Goal: Task Accomplishment & Management: Complete application form

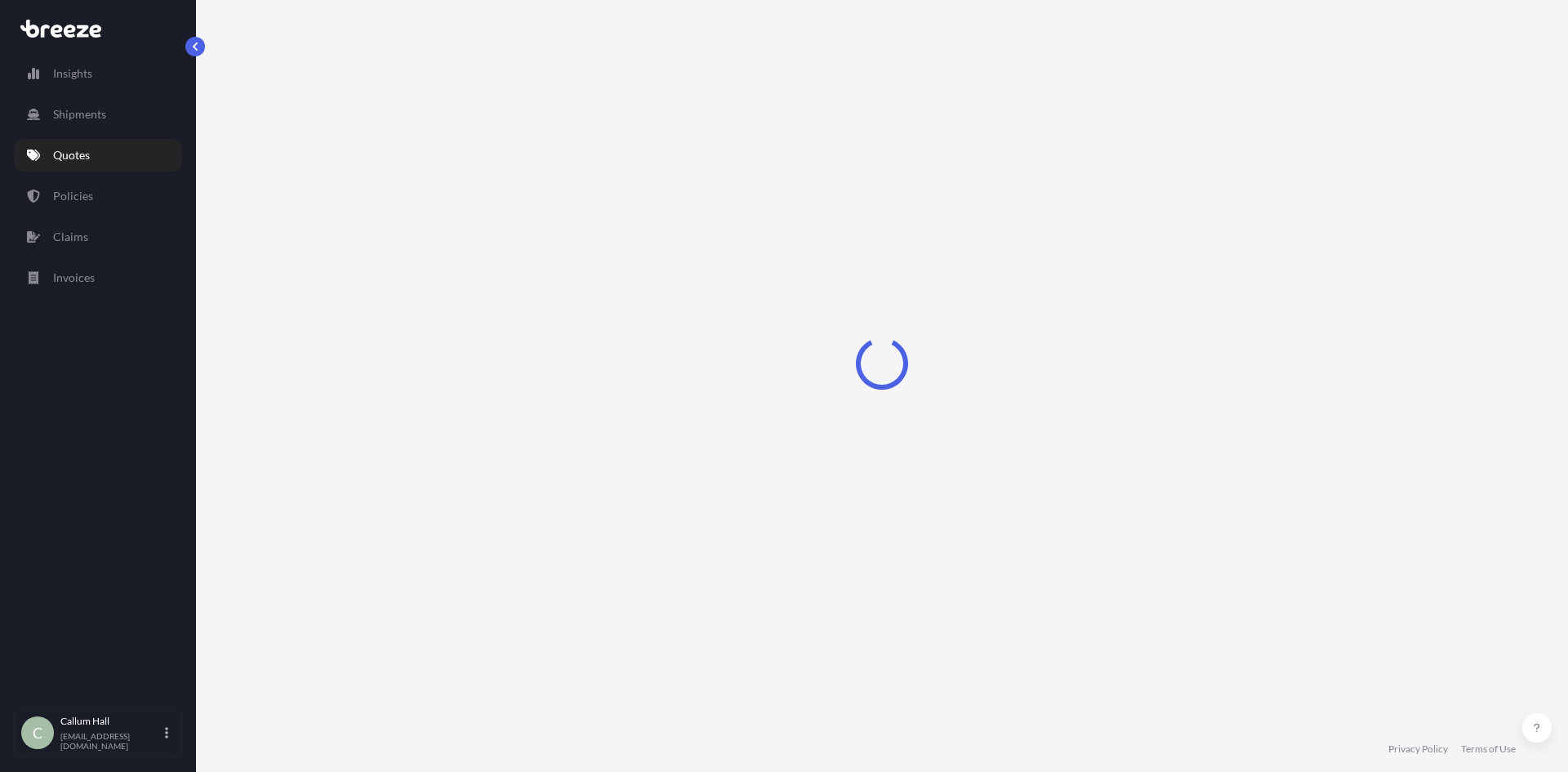
select select "Road"
select select "Sea"
select select "1"
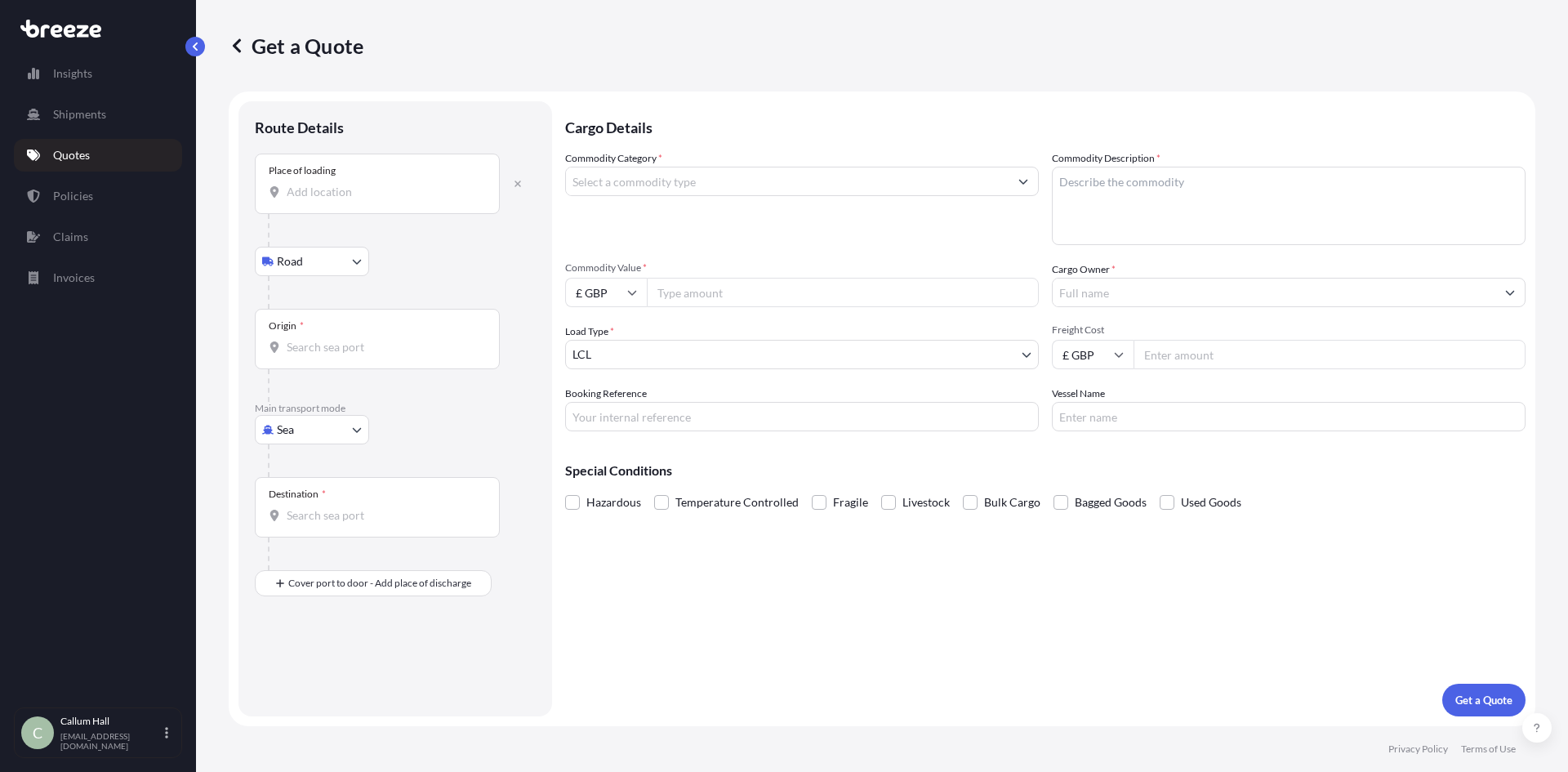
click at [354, 184] on input "Place of loading" at bounding box center [383, 191] width 192 height 16
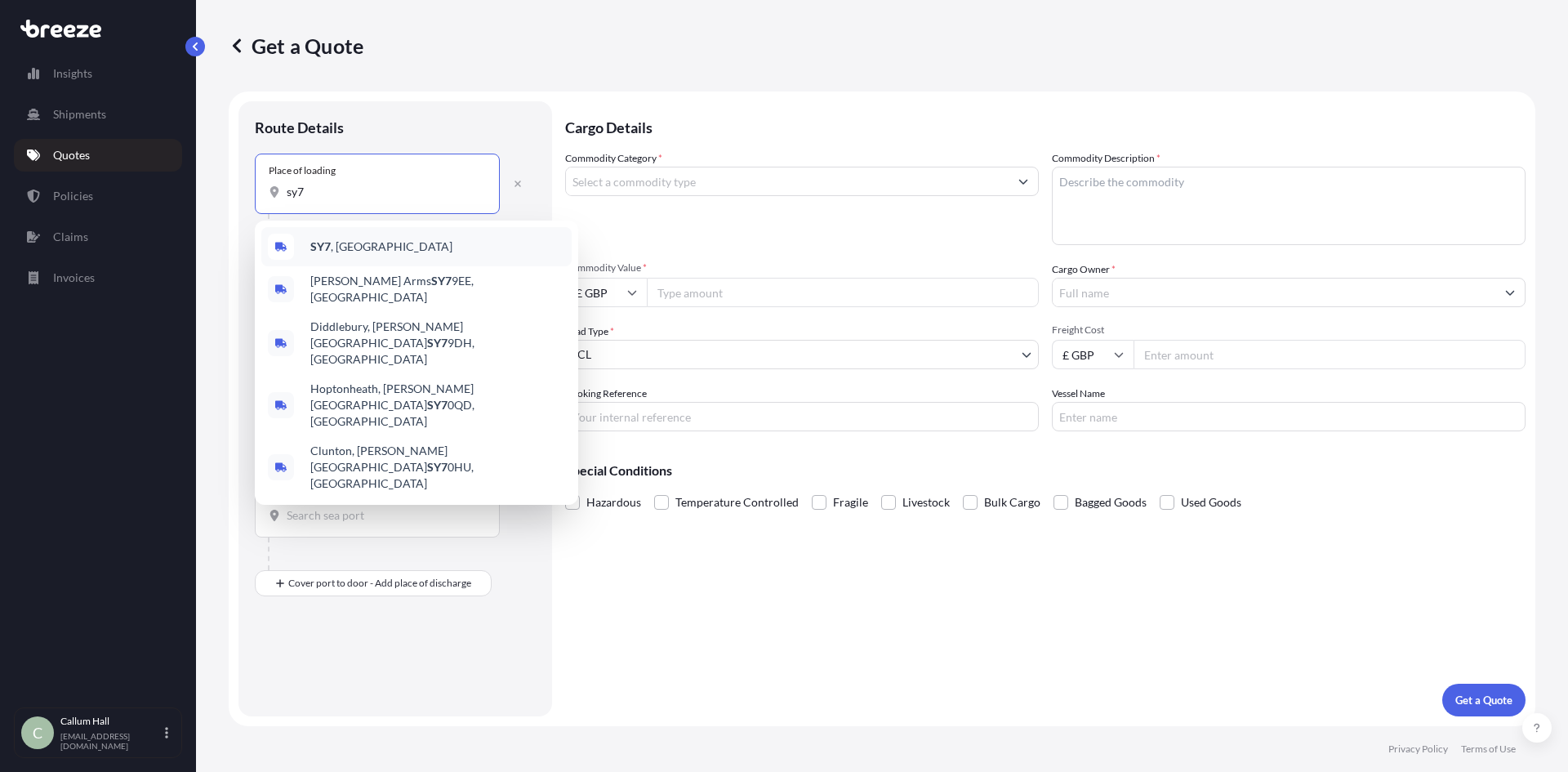
click at [320, 255] on div "SY7 , [GEOGRAPHIC_DATA]" at bounding box center [416, 247] width 310 height 40
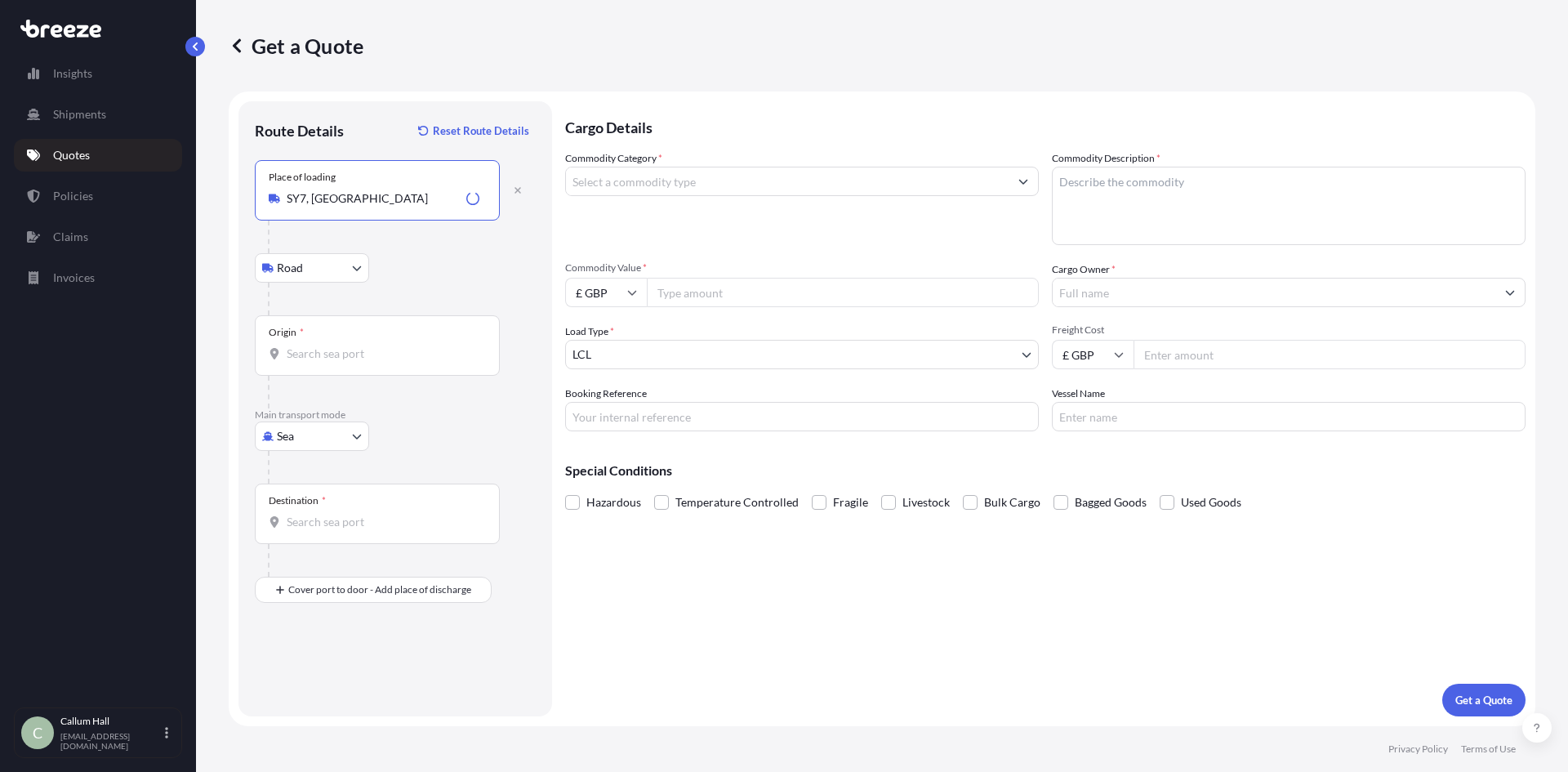
type input "SY7, [GEOGRAPHIC_DATA]"
click at [340, 361] on input "Origin *" at bounding box center [383, 353] width 192 height 16
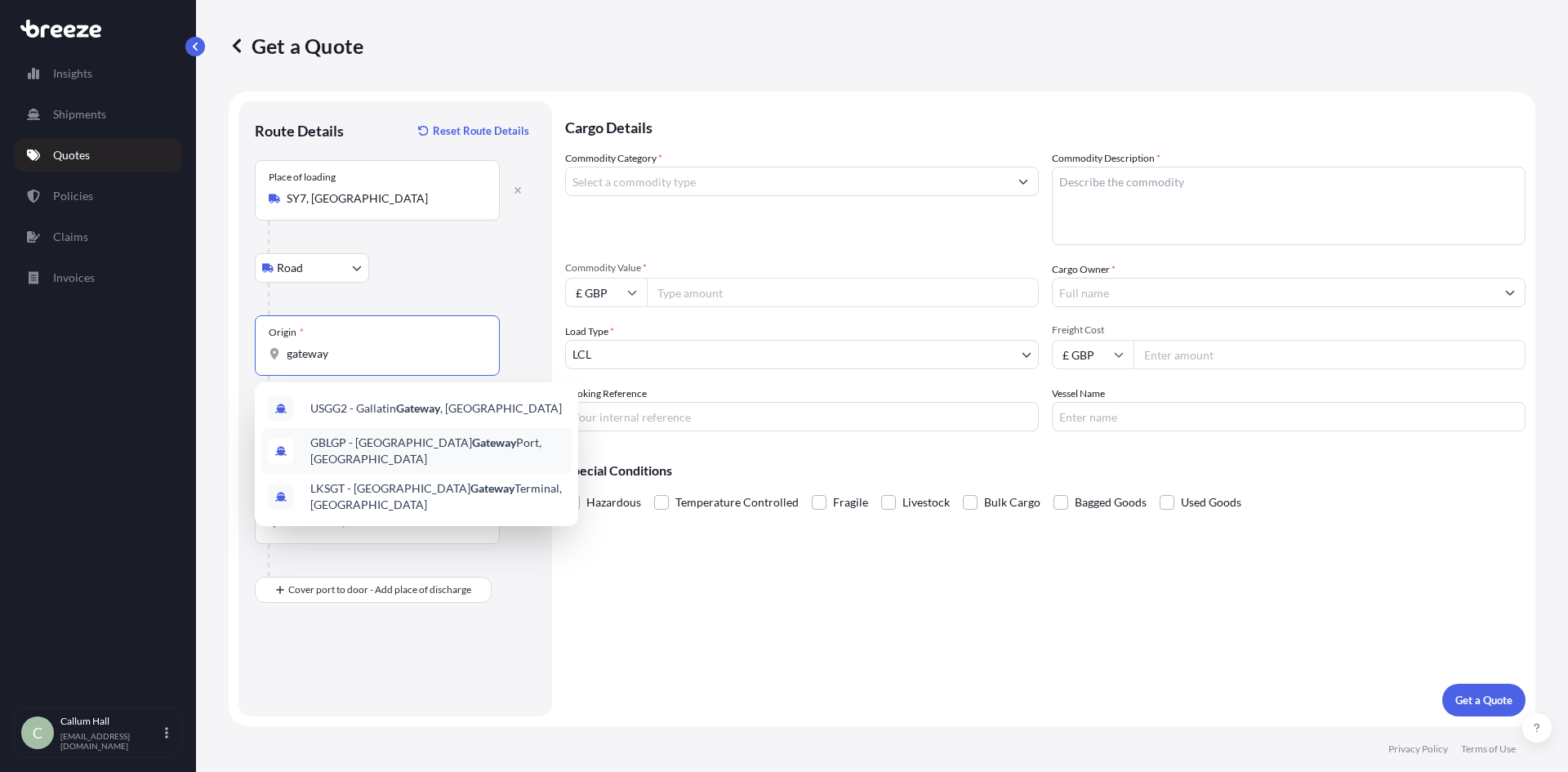
click at [443, 451] on span "GBLGP - [GEOGRAPHIC_DATA], [GEOGRAPHIC_DATA]" at bounding box center [437, 450] width 254 height 32
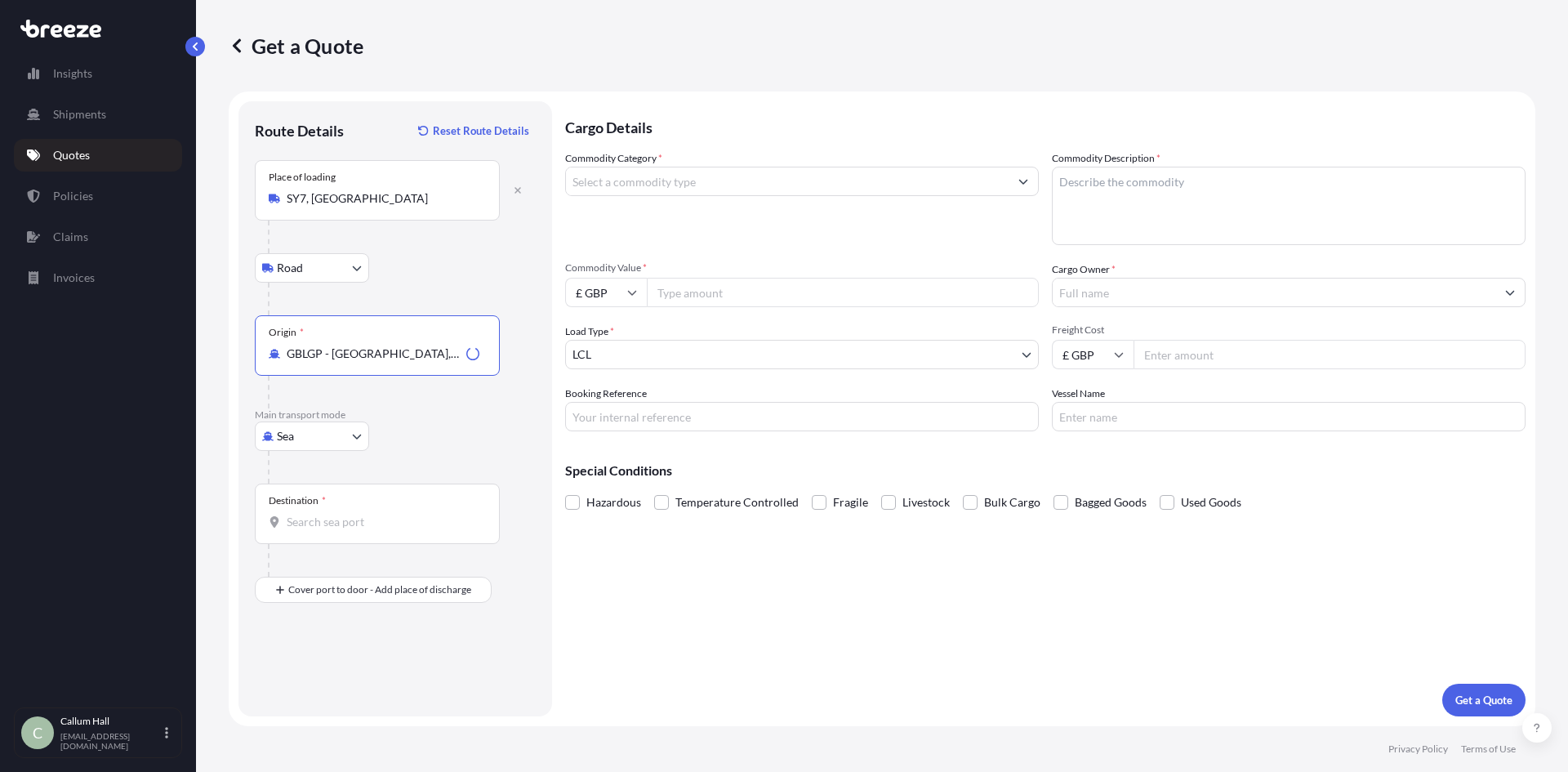
type input "GBLGP - [GEOGRAPHIC_DATA], [GEOGRAPHIC_DATA]"
click at [354, 528] on input "Destination *" at bounding box center [383, 521] width 192 height 16
click at [388, 566] on div "TTPOS - Port-of-[GEOGRAPHIC_DATA], [GEOGRAPHIC_DATA]" at bounding box center [416, 580] width 310 height 46
type input "TTPOS - Port-of-[GEOGRAPHIC_DATA], [GEOGRAPHIC_DATA]"
click at [668, 182] on input "Commodity Category *" at bounding box center [788, 181] width 442 height 30
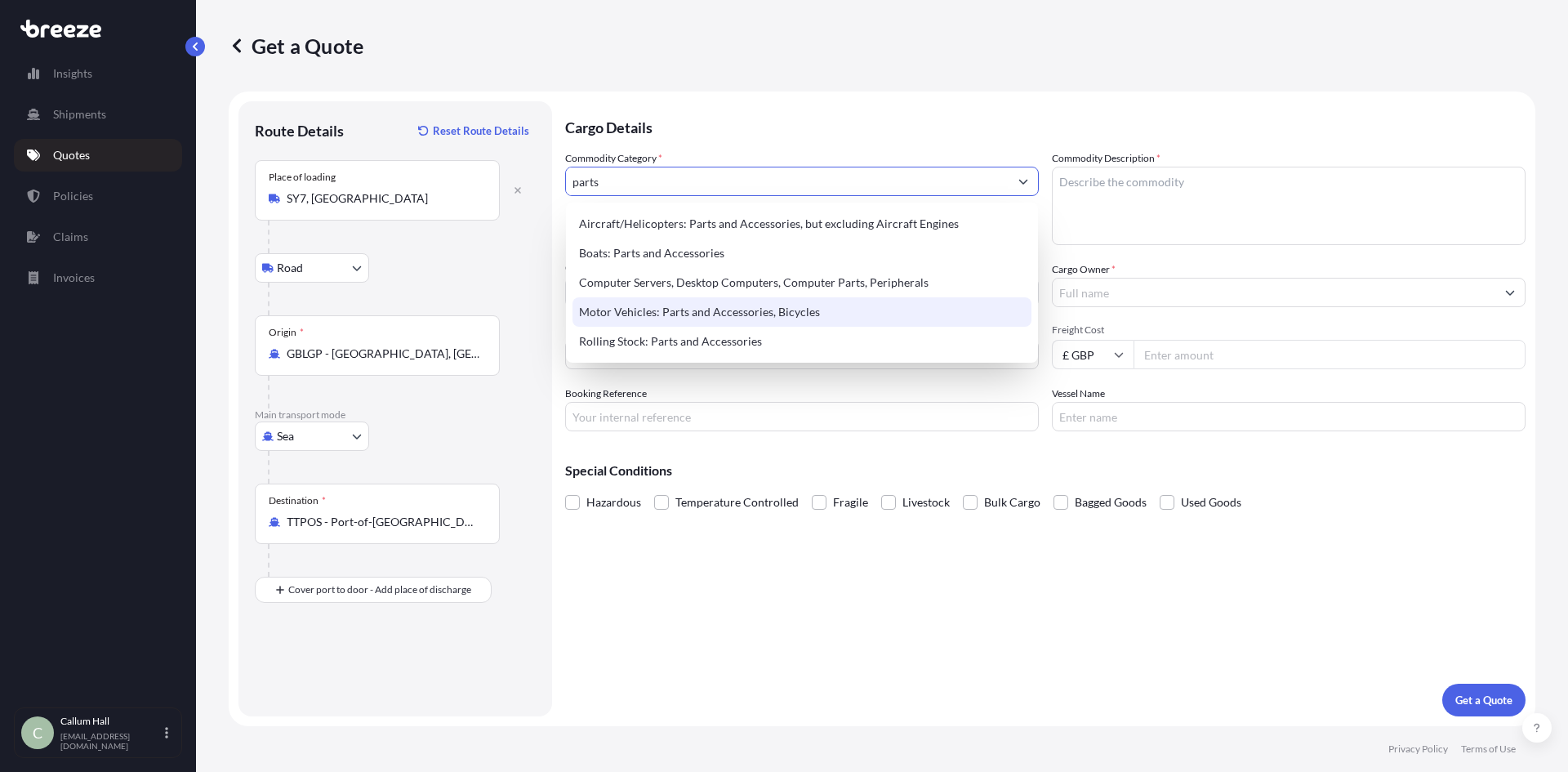
click at [685, 313] on div "Motor Vehicles: Parts and Accessories, Bicycles" at bounding box center [802, 312] width 459 height 30
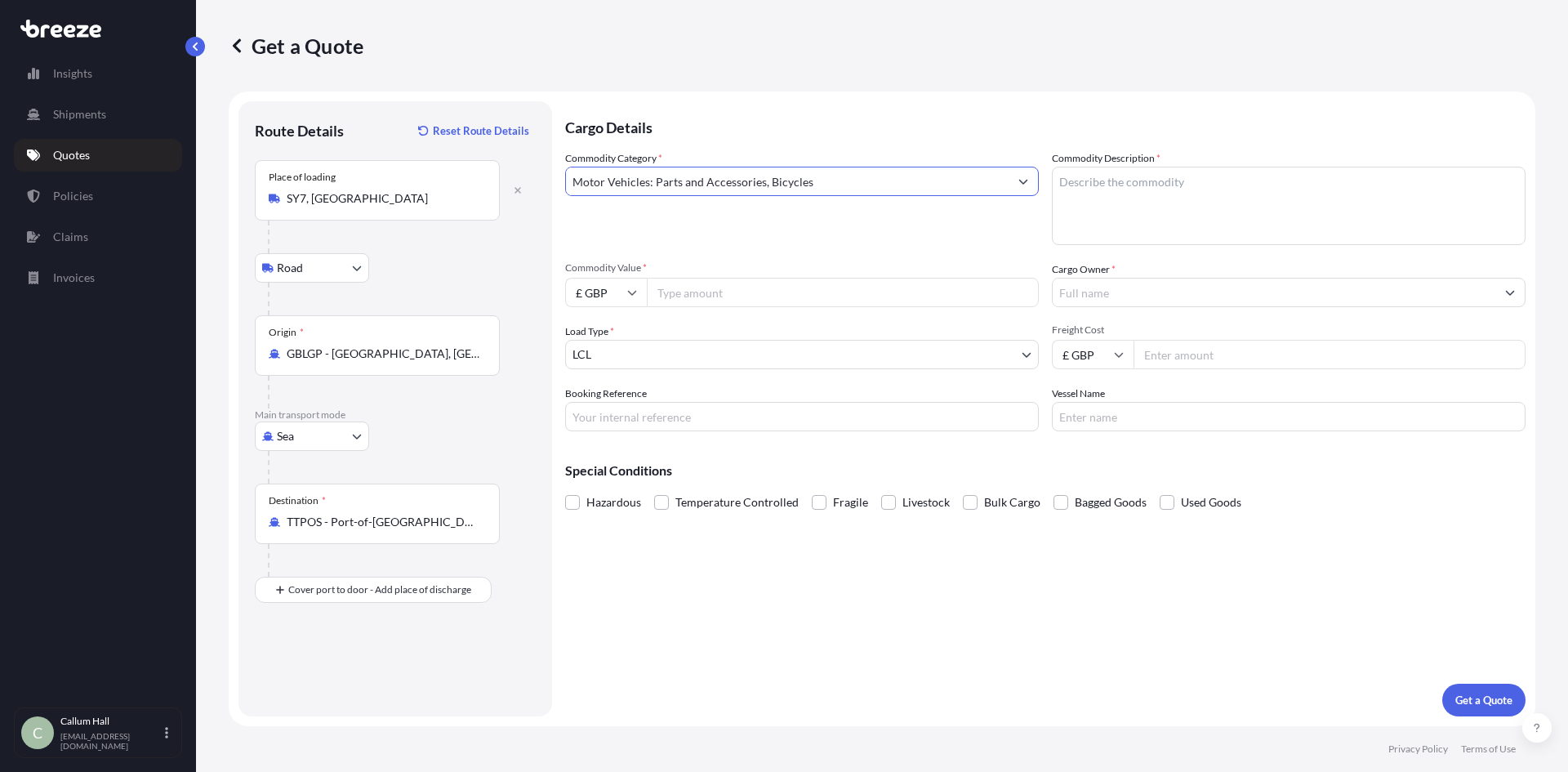
type input "Motor Vehicles: Parts and Accessories, Bicycles"
click at [717, 300] on input "Commodity Value *" at bounding box center [843, 292] width 392 height 30
type input "2732.07"
click at [1144, 296] on input "Cargo Owner *" at bounding box center [1274, 292] width 442 height 30
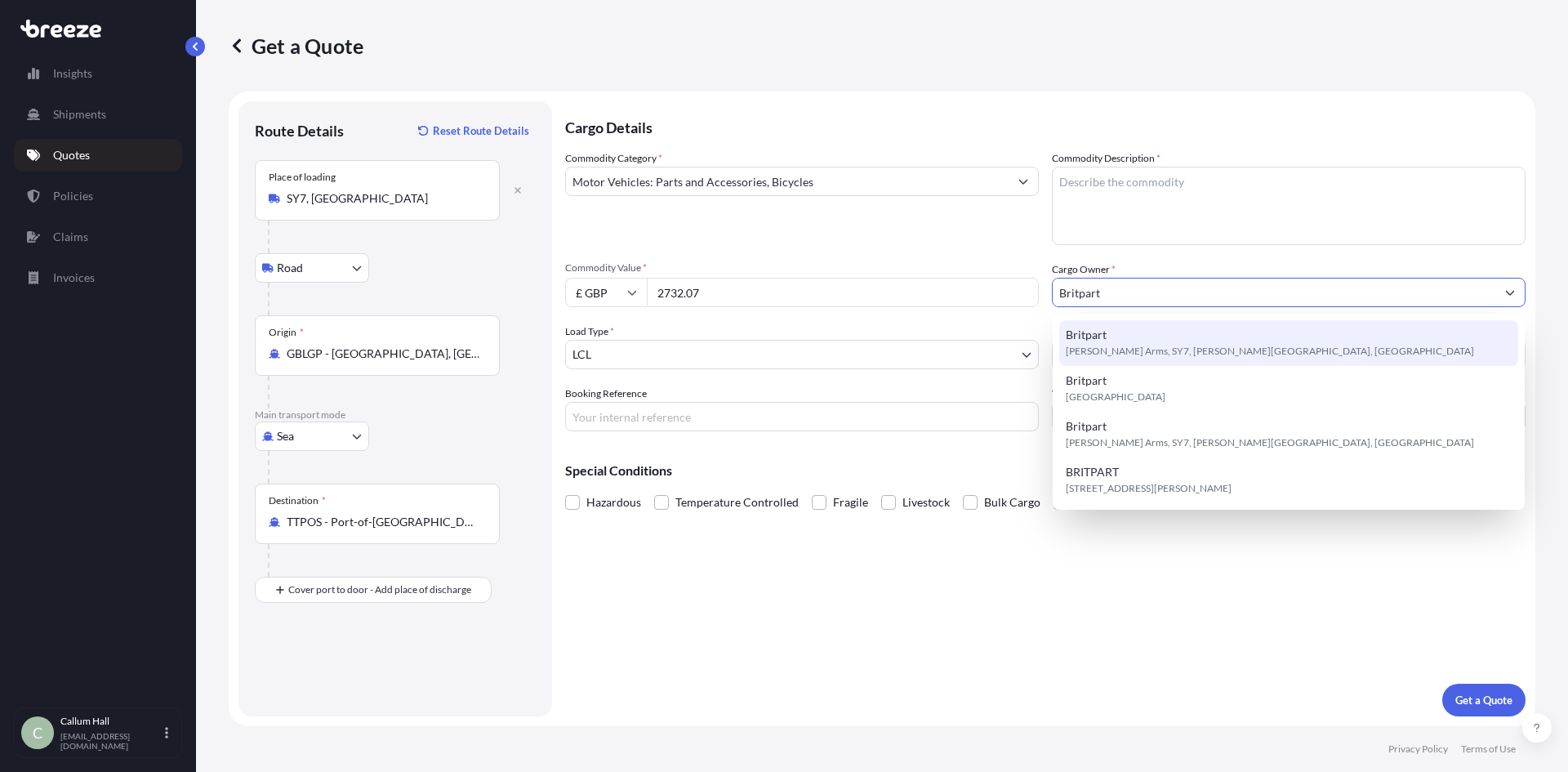
click at [1191, 348] on span "[PERSON_NAME] Arms, SY7, [PERSON_NAME][GEOGRAPHIC_DATA], [GEOGRAPHIC_DATA]" at bounding box center [1270, 351] width 408 height 16
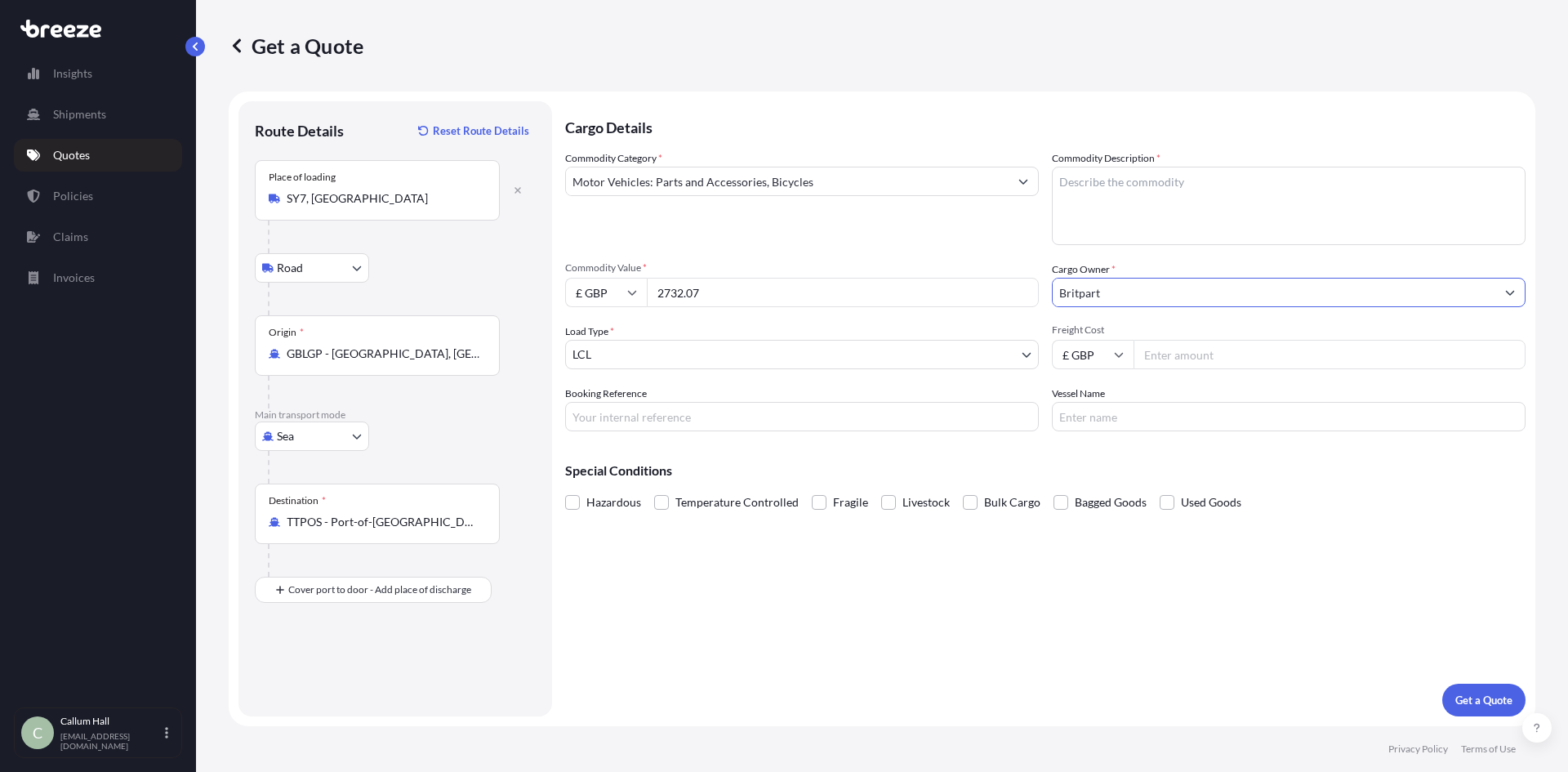
type input "Britpart"
click at [1147, 204] on textarea "Commodity Description *" at bounding box center [1288, 205] width 474 height 78
type textarea "Car Parts"
click at [1180, 343] on input "Freight Cost" at bounding box center [1330, 354] width 392 height 30
type input "250"
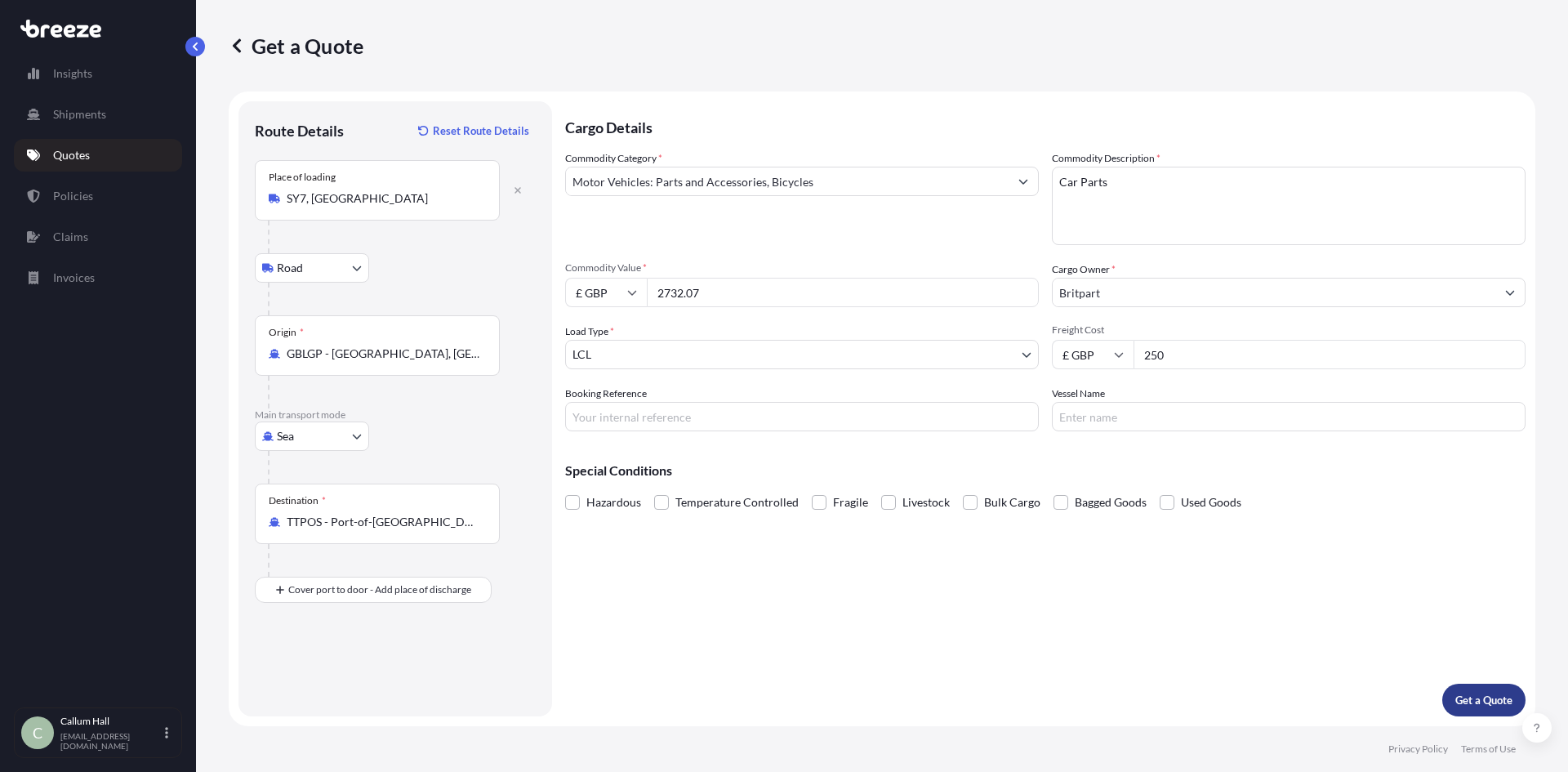
click at [1483, 692] on p "Get a Quote" at bounding box center [1484, 699] width 58 height 16
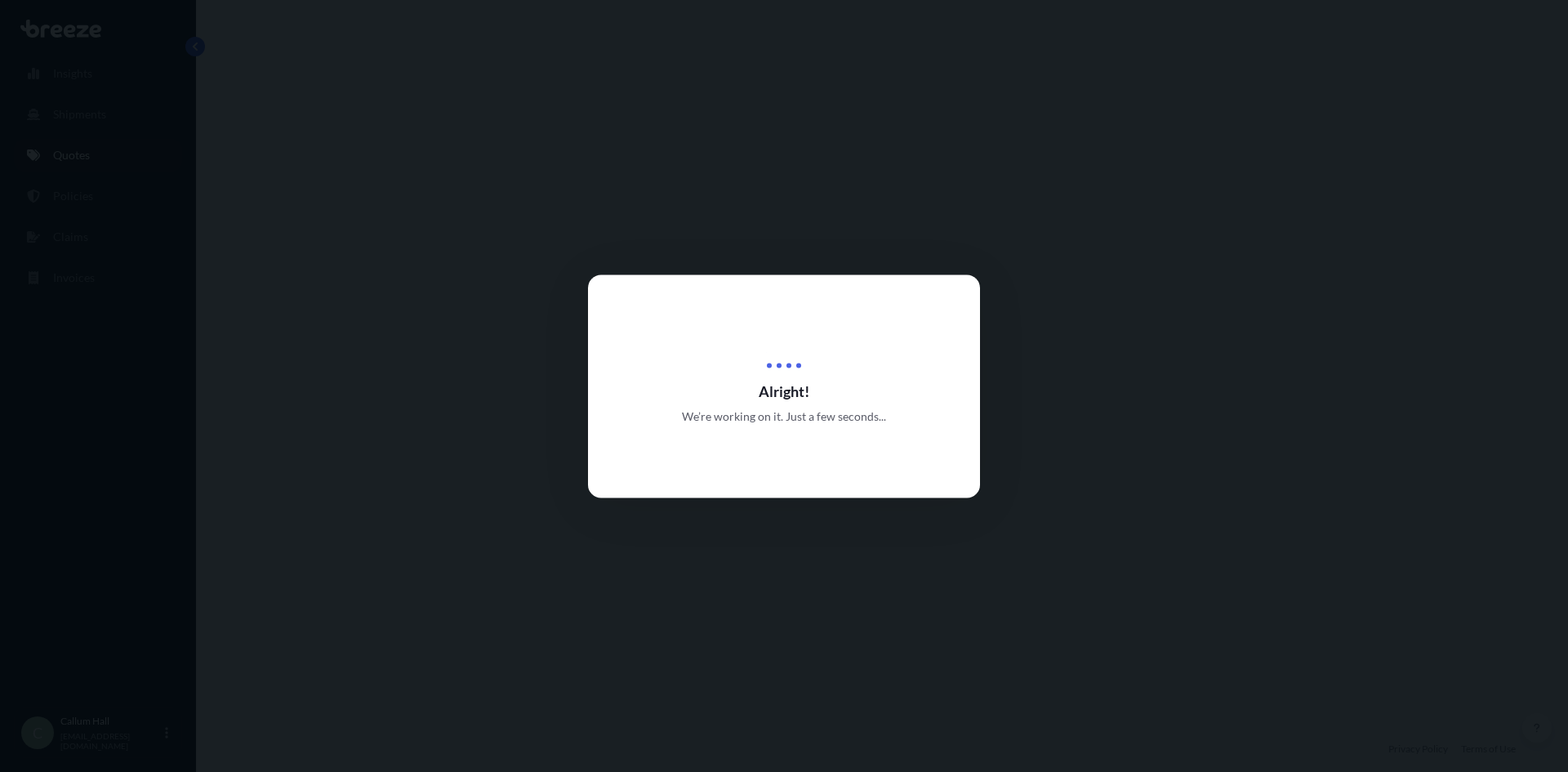
select select "Road"
select select "Sea"
select select "1"
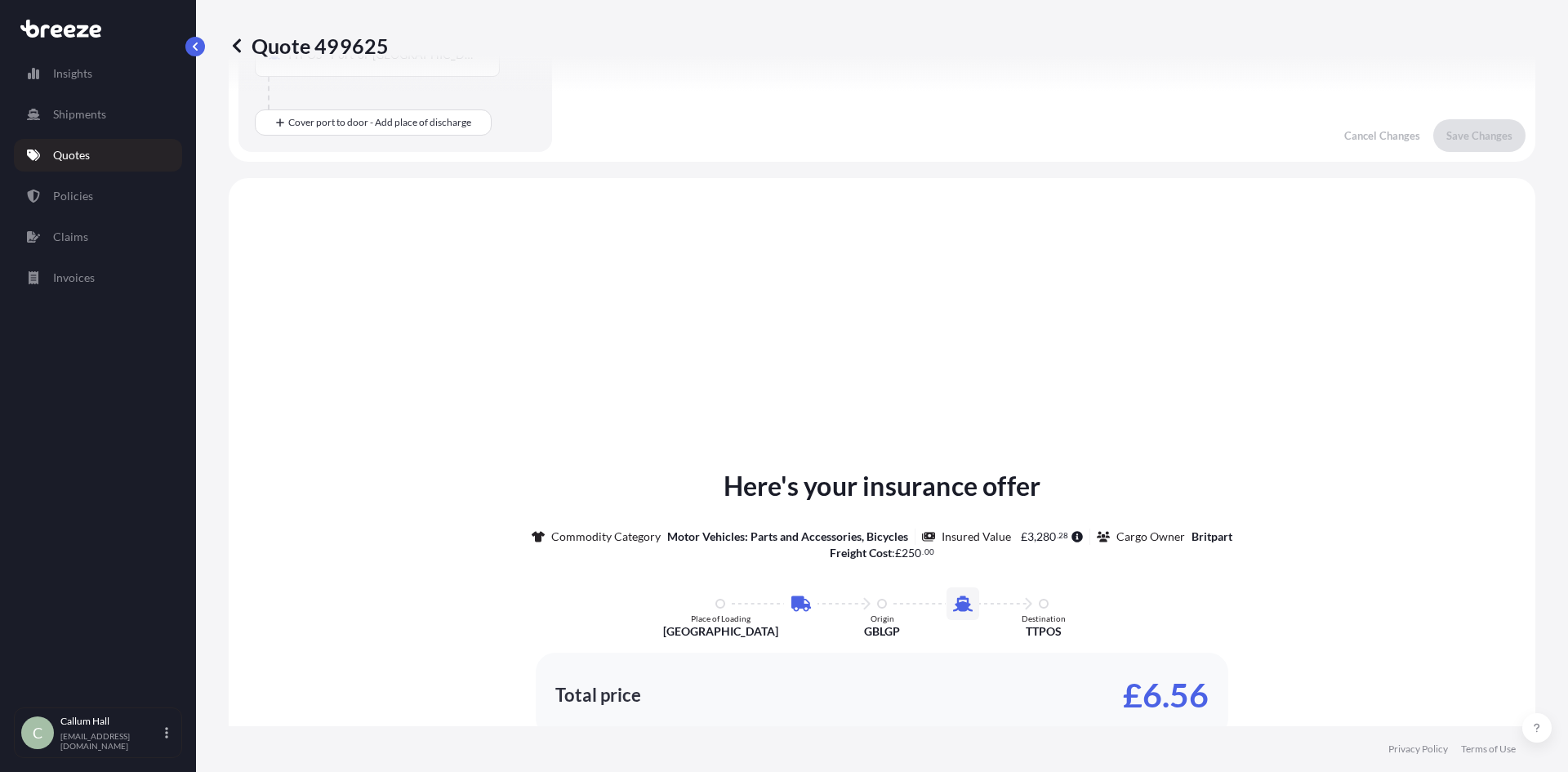
scroll to position [557, 0]
